Goal: Obtain resource: Obtain resource

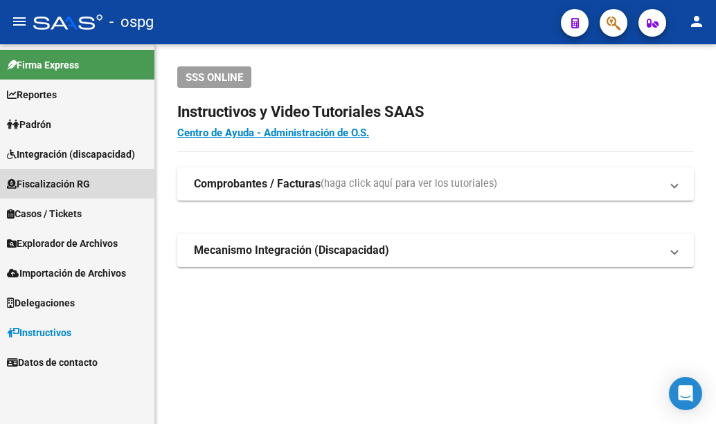
click at [72, 181] on span "Fiscalización RG" at bounding box center [48, 184] width 83 height 15
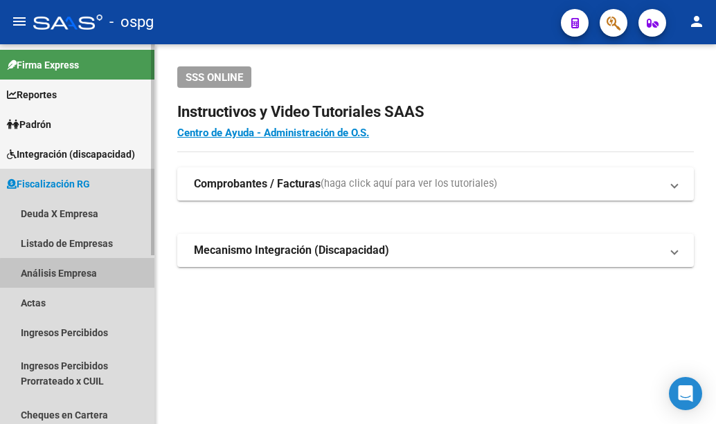
click at [78, 274] on link "Análisis Empresa" at bounding box center [77, 273] width 154 height 30
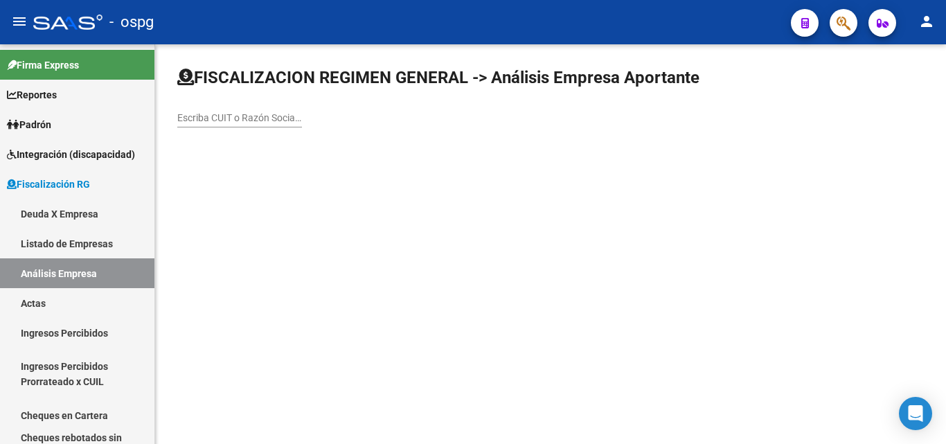
click at [267, 114] on input "Escriba CUIT o Razón Social para buscar" at bounding box center [239, 118] width 125 height 12
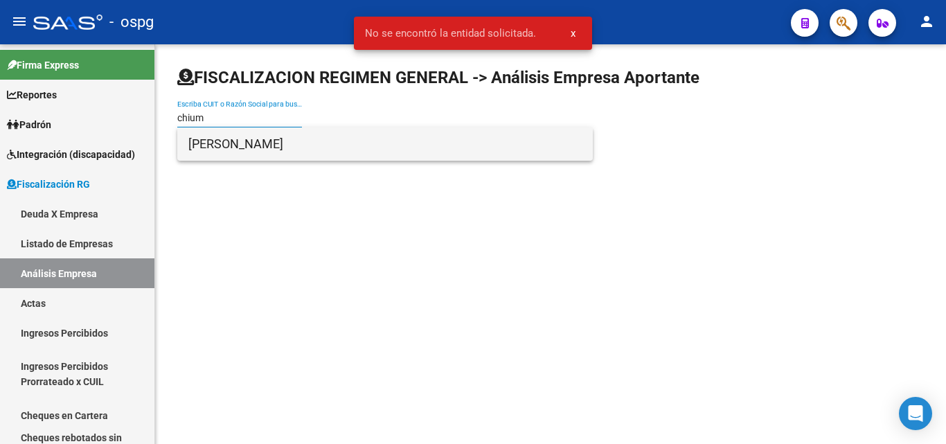
type input "chium"
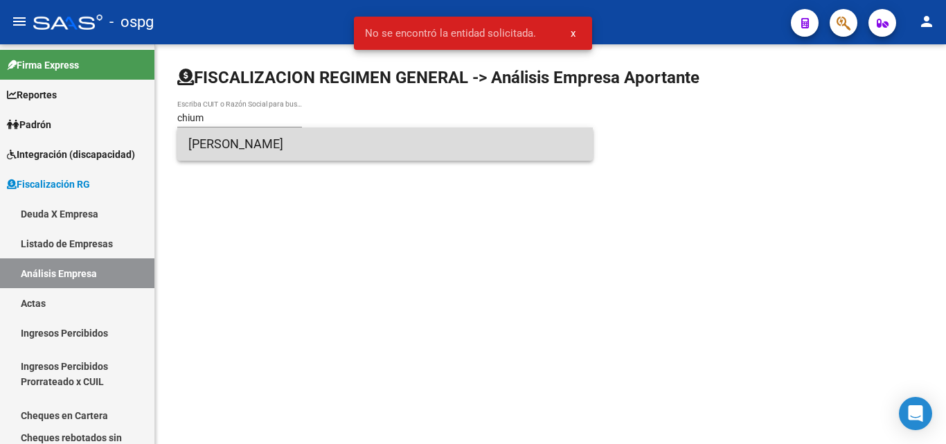
click at [290, 134] on span "[PERSON_NAME]" at bounding box center [384, 143] width 393 height 33
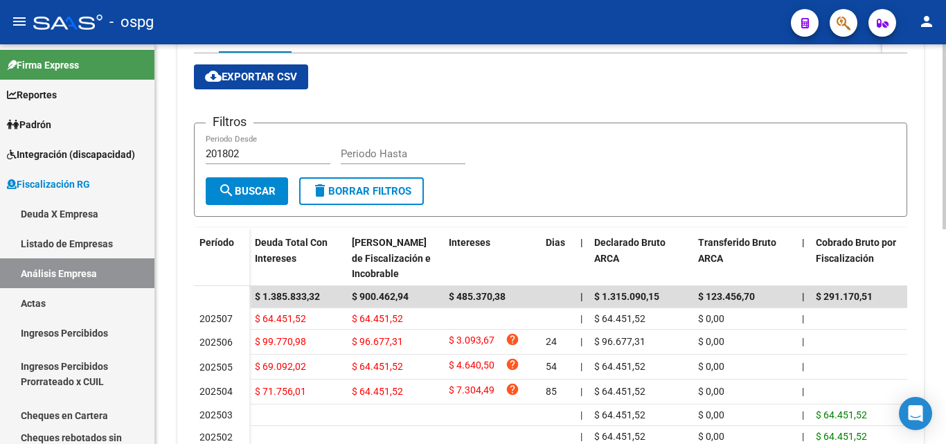
scroll to position [277, 0]
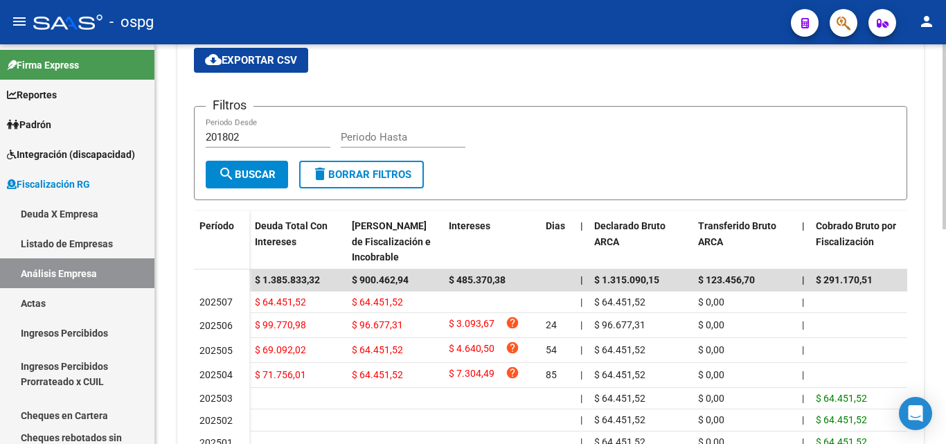
click at [244, 133] on input "201802" at bounding box center [268, 137] width 125 height 12
type input "202504"
click at [368, 137] on input "Periodo Hasta" at bounding box center [403, 137] width 125 height 12
type input "202506"
click at [272, 174] on span "search Buscar" at bounding box center [246, 174] width 57 height 12
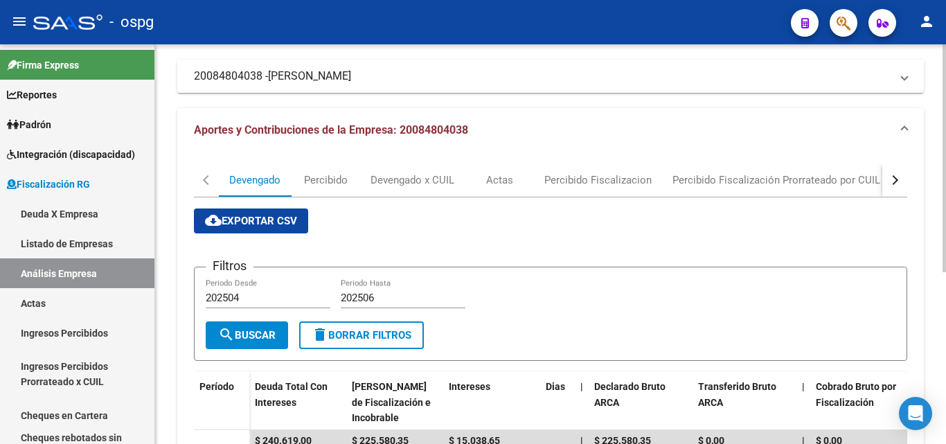
scroll to position [69, 0]
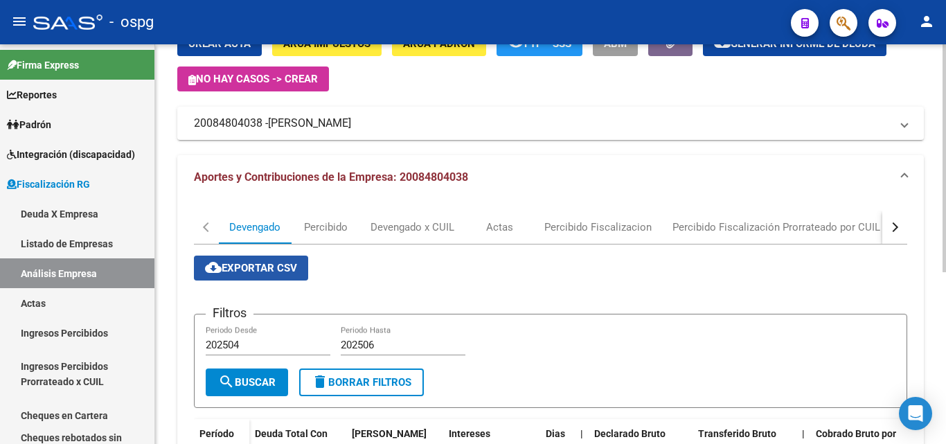
click at [276, 266] on span "cloud_download Exportar CSV" at bounding box center [251, 268] width 92 height 12
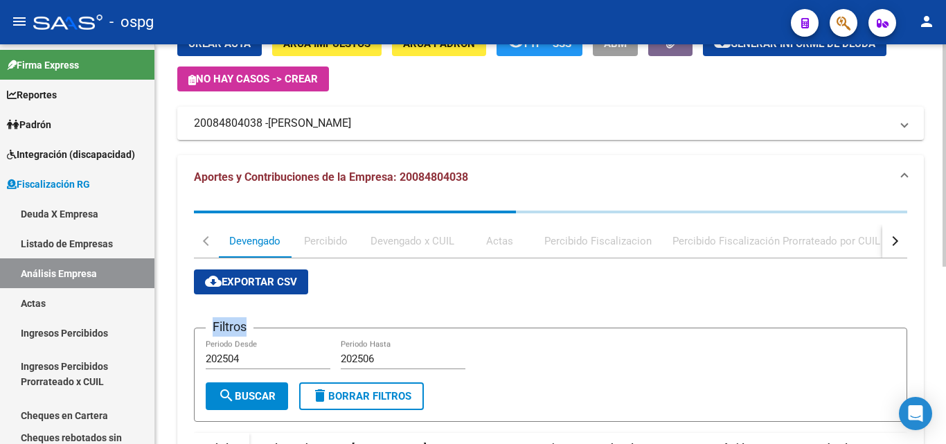
click at [276, 266] on div "cloud_download Exportar CSV Filtros 202504 Periodo Desde 202506 Periodo Hasta s…" at bounding box center [550, 447] width 713 height 379
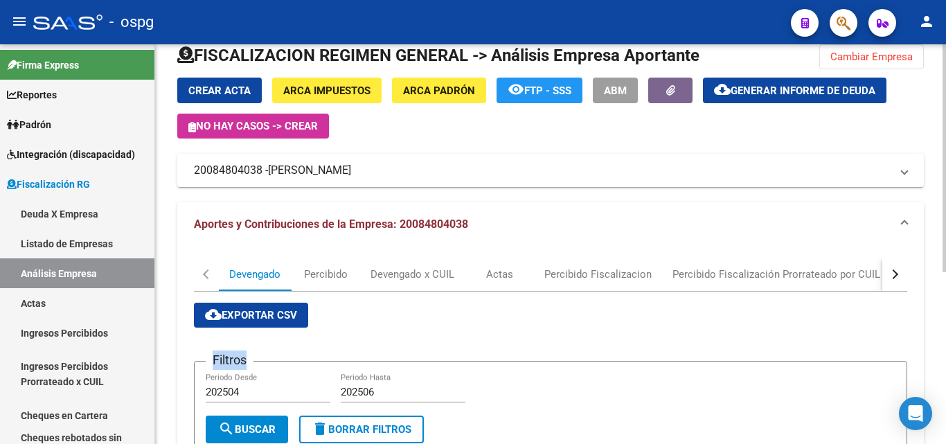
scroll to position [0, 0]
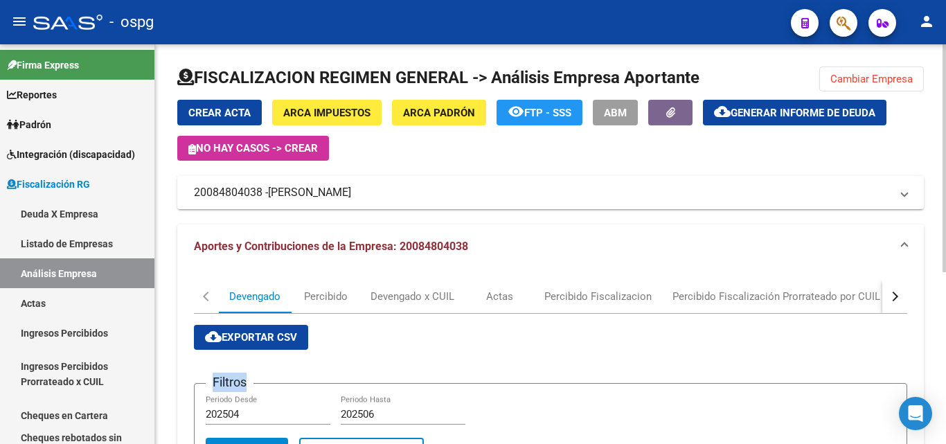
click at [715, 109] on span "Generar informe de deuda" at bounding box center [802, 113] width 145 height 12
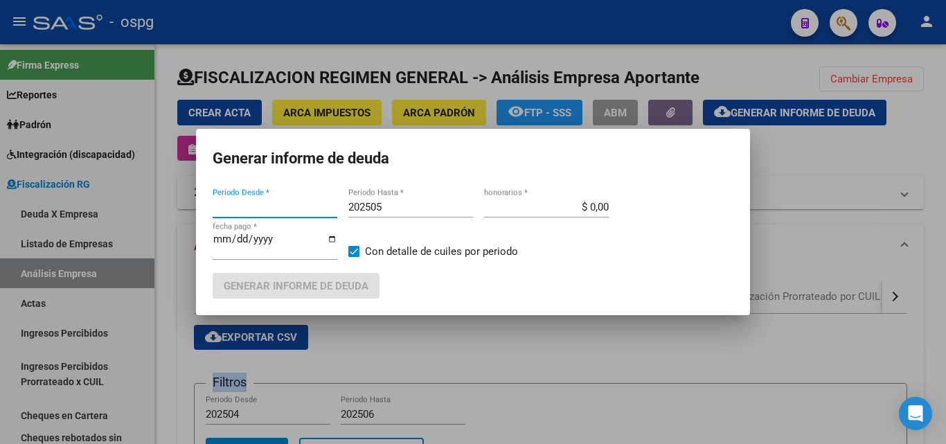
type input "202504"
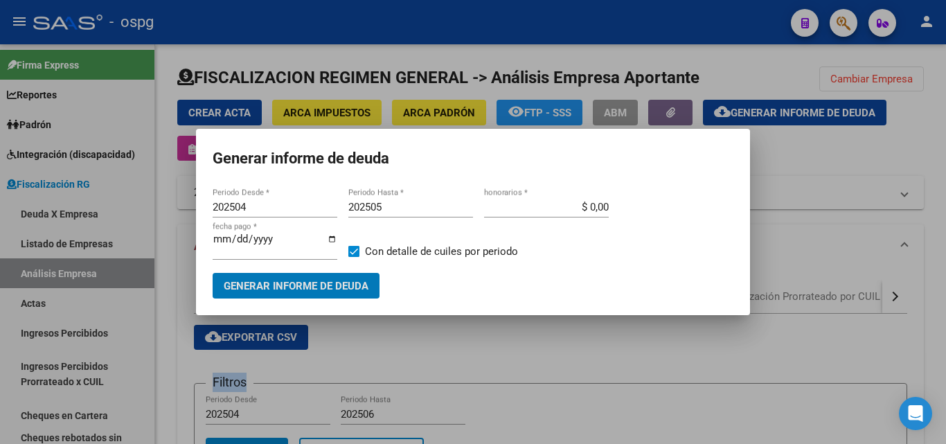
click at [404, 196] on mat-dialog-content "202504 Periodo Desde * 202505 Periodo Hasta * $ 0,00 honorarios * [DATE] fecha …" at bounding box center [473, 242] width 554 height 113
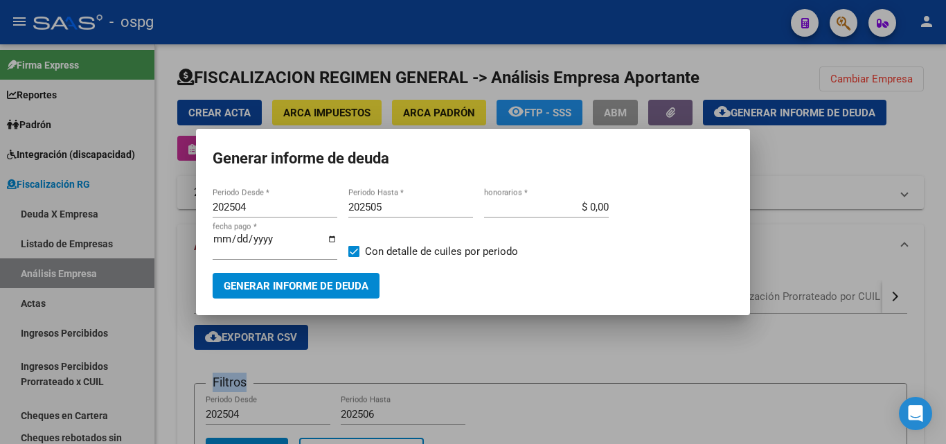
click at [401, 202] on input "202505" at bounding box center [410, 207] width 125 height 12
type input "202506"
click at [355, 247] on span at bounding box center [353, 251] width 11 height 11
click at [354, 257] on input "Con detalle de cuiles por periodo" at bounding box center [353, 257] width 1 height 1
checkbox input "false"
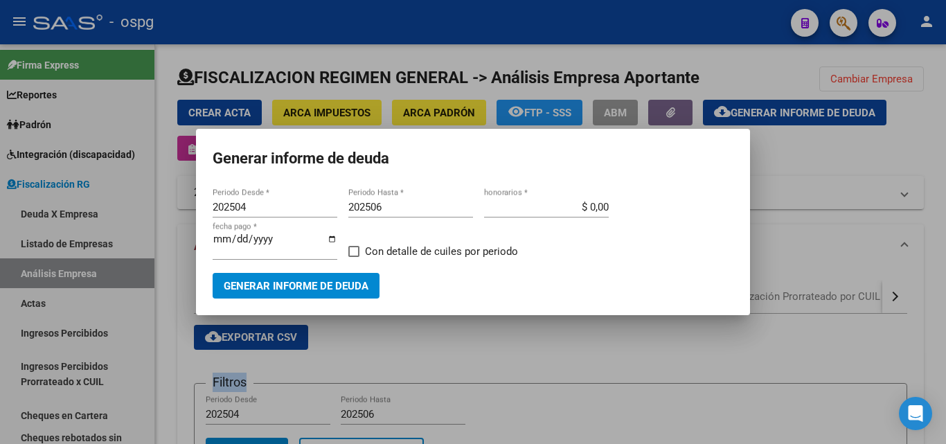
click at [320, 282] on span "Generar informe de deuda" at bounding box center [296, 286] width 145 height 12
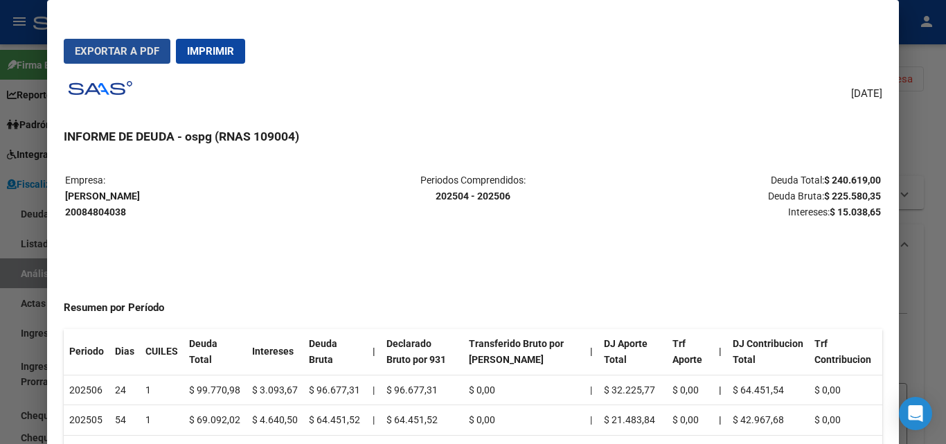
drag, startPoint x: 126, startPoint y: 51, endPoint x: 118, endPoint y: 55, distance: 9.0
click at [125, 51] on span "Exportar a PDF" at bounding box center [117, 51] width 84 height 12
click at [715, 131] on div at bounding box center [473, 222] width 946 height 444
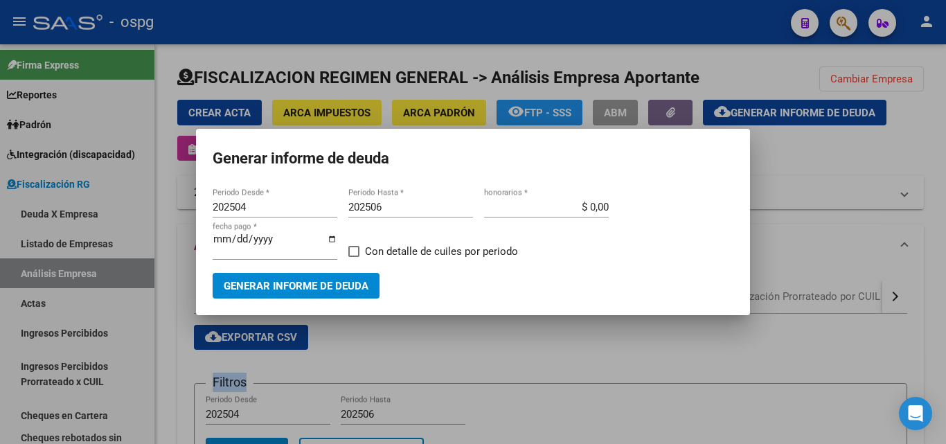
click at [715, 138] on div at bounding box center [473, 222] width 946 height 444
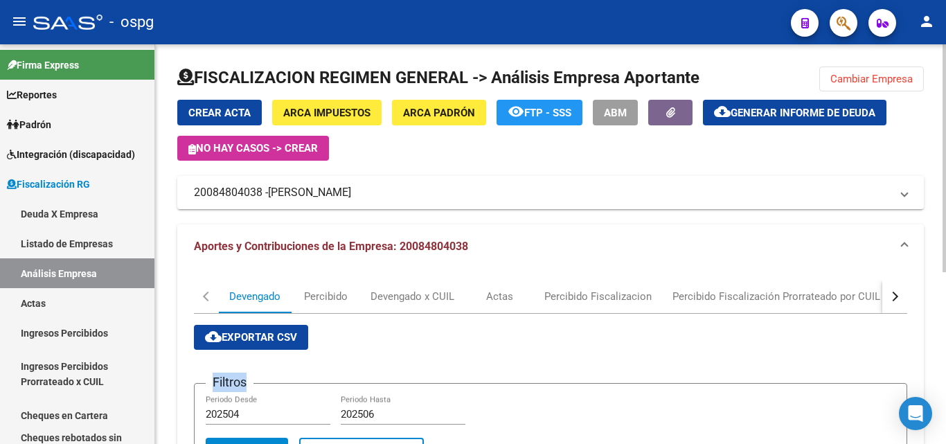
click at [715, 132] on div "FISCALIZACION REGIMEN GENERAL -> Análisis Empresa Aportante Cambiar Empresa Cre…" at bounding box center [550, 388] width 791 height 689
click at [715, 78] on span "Cambiar Empresa" at bounding box center [871, 79] width 82 height 12
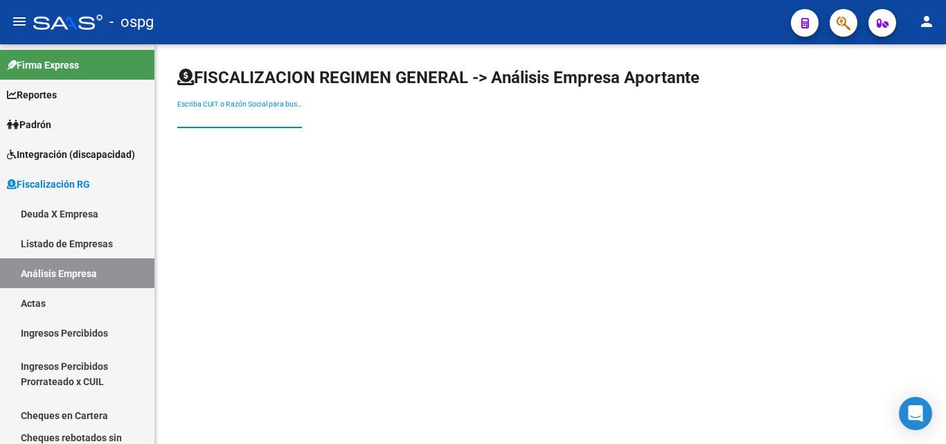
click at [239, 112] on input "Escriba CUIT o Razón Social para buscar" at bounding box center [239, 118] width 125 height 12
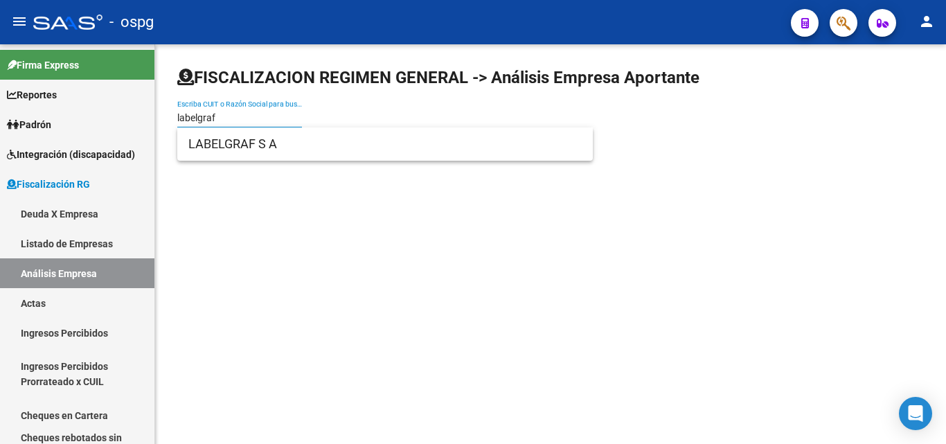
type input "labelgraf"
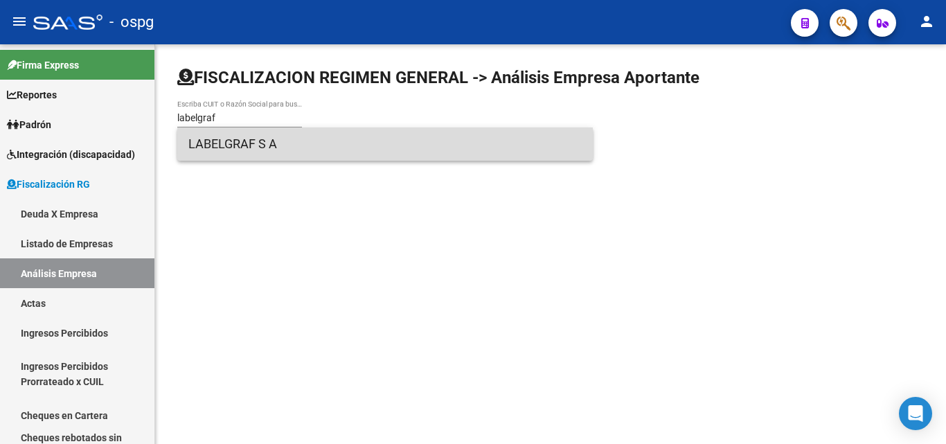
click at [258, 139] on span "LABELGRAF S A" at bounding box center [384, 143] width 393 height 33
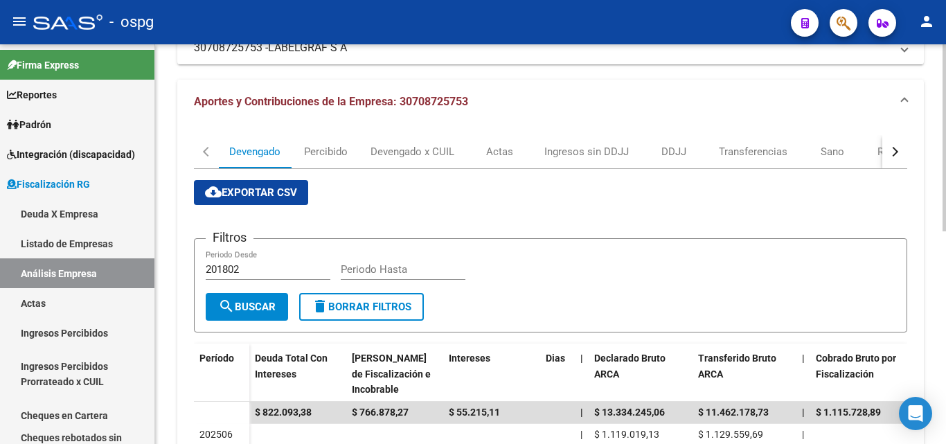
scroll to position [138, 0]
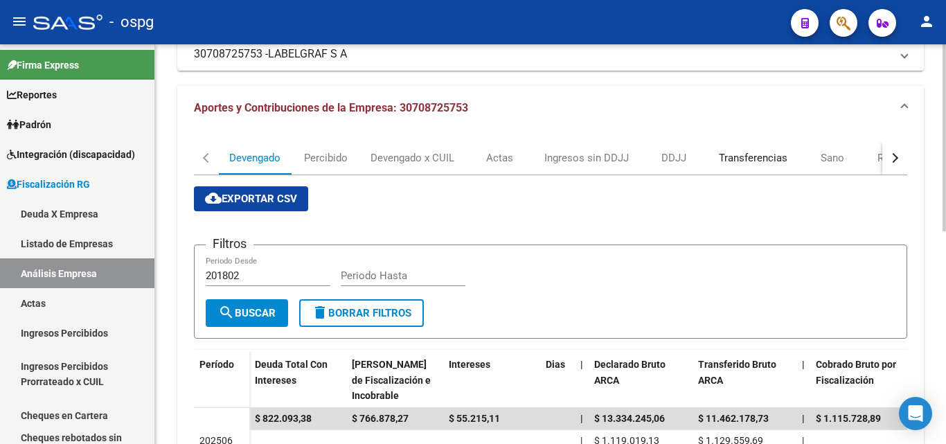
click at [715, 159] on div "Transferencias" at bounding box center [753, 157] width 69 height 15
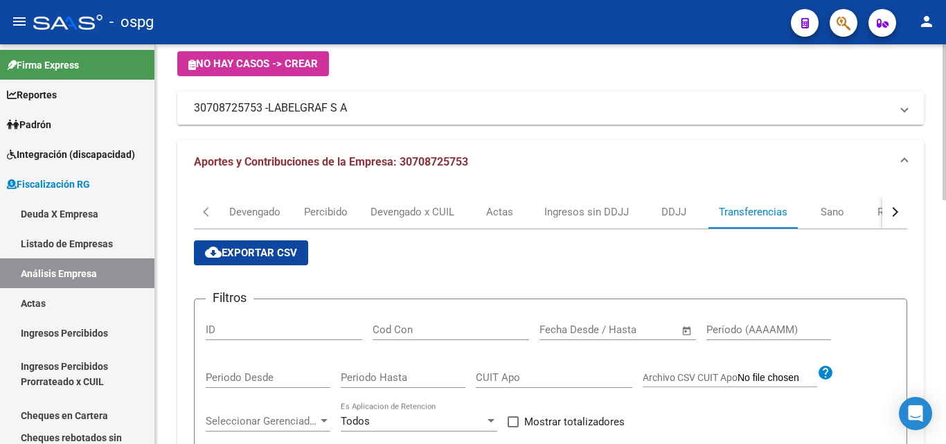
scroll to position [0, 0]
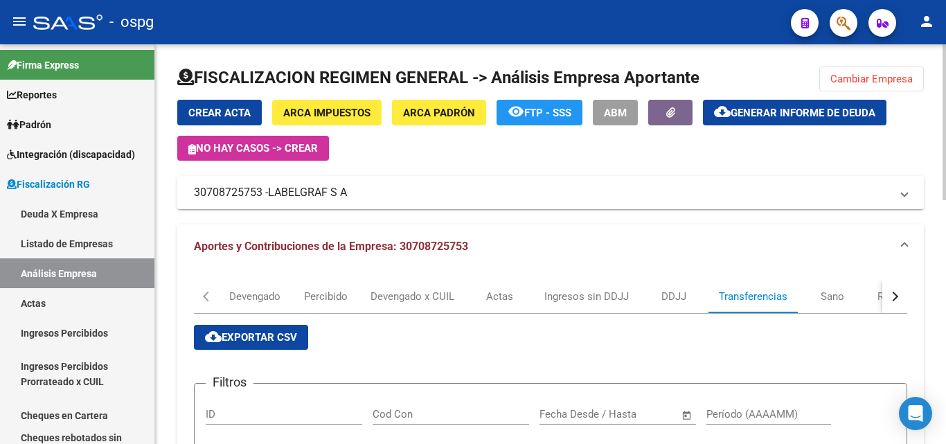
click at [715, 84] on span "Cambiar Empresa" at bounding box center [871, 79] width 82 height 12
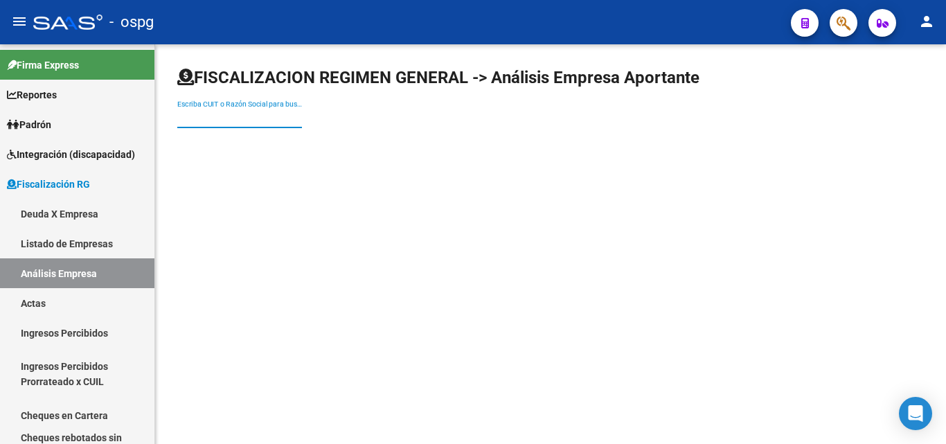
click at [271, 117] on input "Escriba CUIT o Razón Social para buscar" at bounding box center [239, 118] width 125 height 12
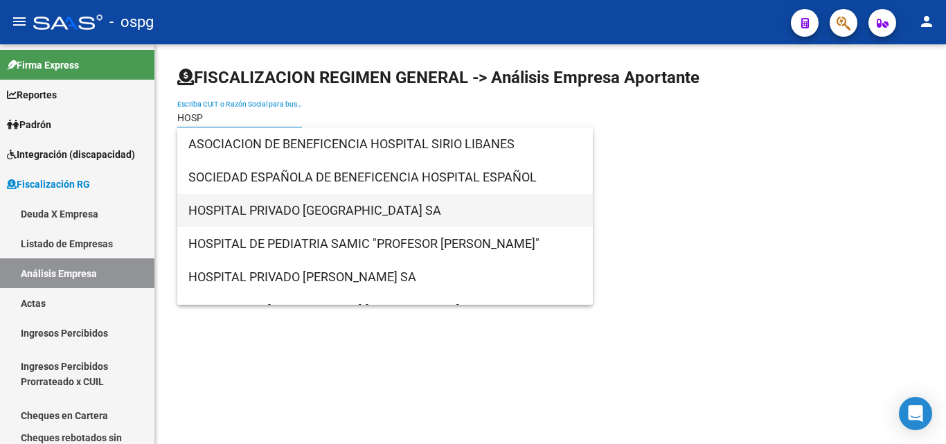
type input "HOSP"
click at [267, 201] on span "HOSPITAL PRIVADO [GEOGRAPHIC_DATA] SA" at bounding box center [384, 210] width 393 height 33
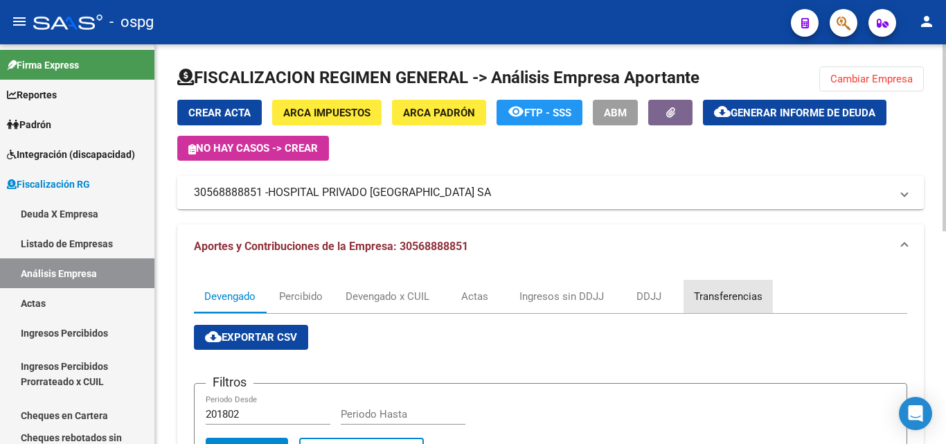
click at [715, 300] on div "Transferencias" at bounding box center [728, 296] width 69 height 15
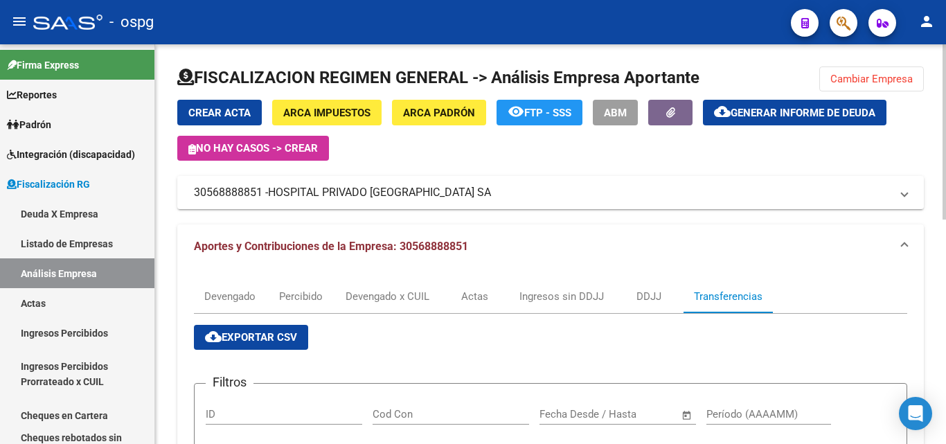
click at [715, 84] on span "Cambiar Empresa" at bounding box center [871, 79] width 82 height 12
